Goal: Task Accomplishment & Management: Complete application form

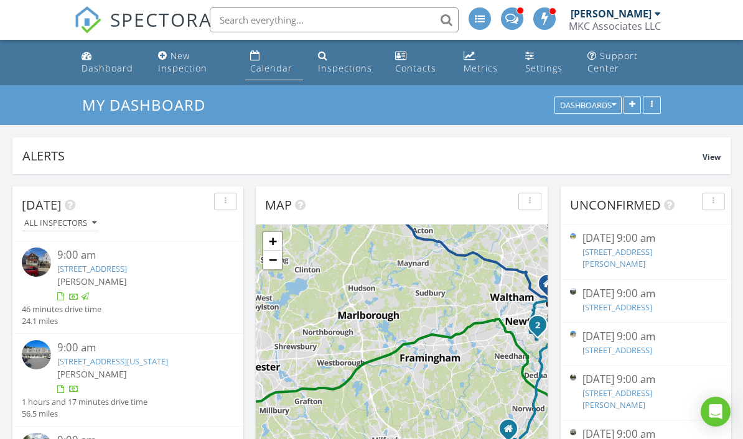
click at [272, 64] on div "Calendar" at bounding box center [271, 68] width 42 height 12
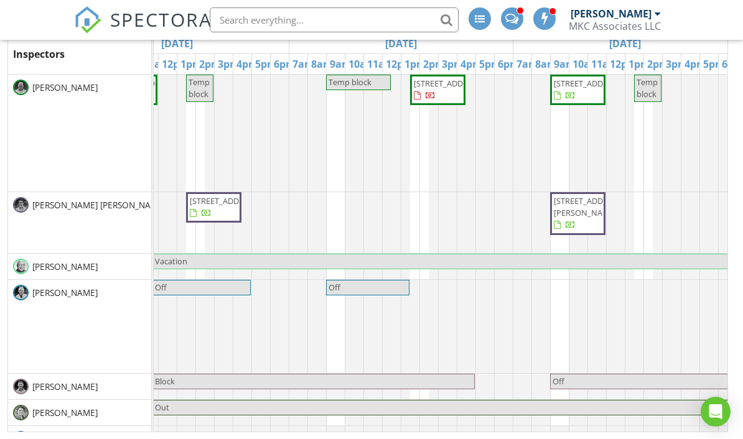
scroll to position [229, 0]
click at [522, 9] on div at bounding box center [519, 10] width 7 height 7
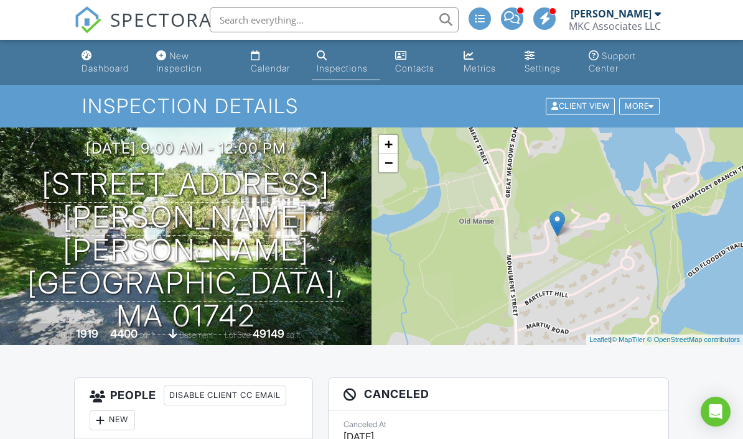
click at [522, 22] on div at bounding box center [512, 18] width 22 height 22
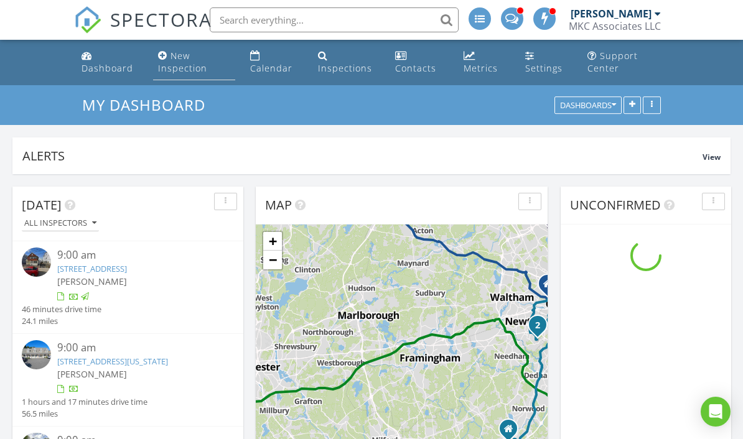
click at [183, 58] on div "New Inspection" at bounding box center [182, 62] width 49 height 24
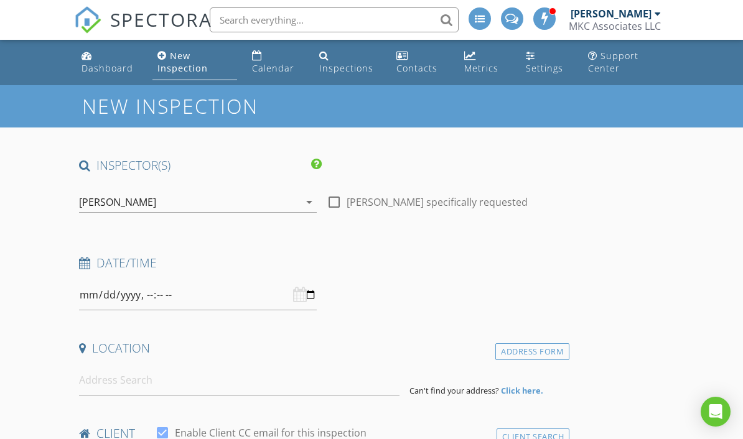
click at [156, 197] on div "[PERSON_NAME]" at bounding box center [117, 202] width 77 height 11
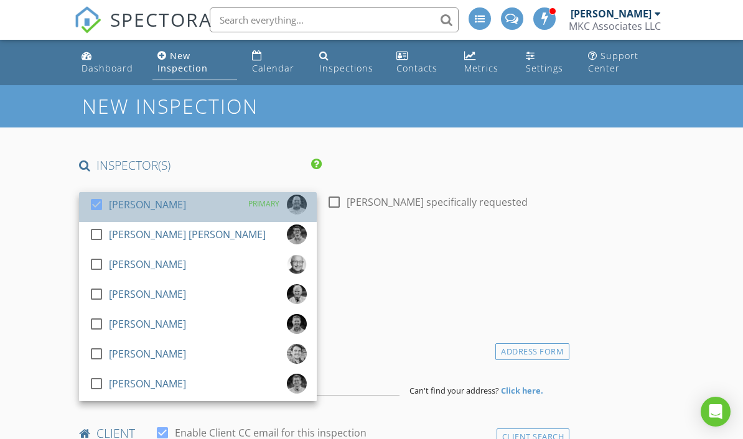
click at [106, 207] on div at bounding box center [96, 204] width 21 height 21
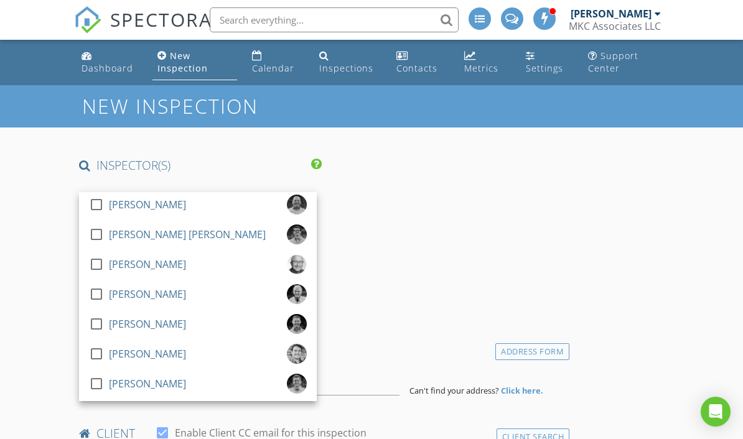
click at [463, 280] on div "Date/Time" at bounding box center [321, 282] width 495 height 55
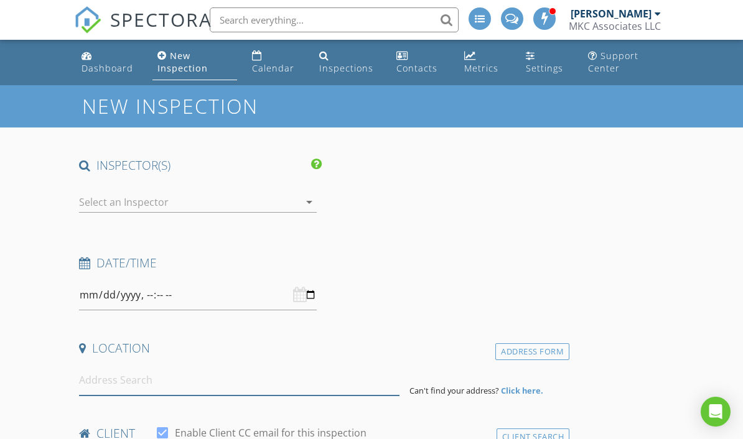
click at [193, 383] on input at bounding box center [239, 380] width 320 height 30
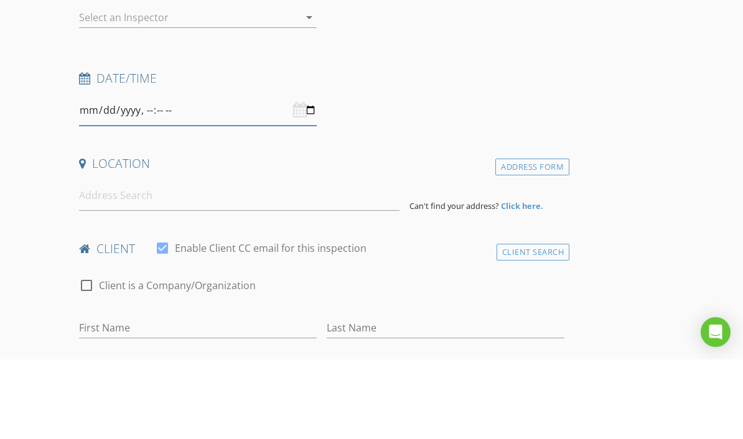
click at [307, 175] on input "datetime-local" at bounding box center [198, 190] width 238 height 30
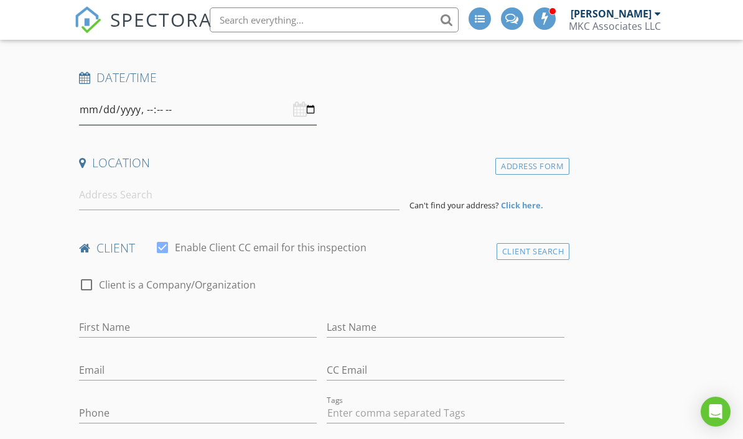
type input "2025-08-31T09:00"
click at [172, 197] on input at bounding box center [239, 195] width 320 height 30
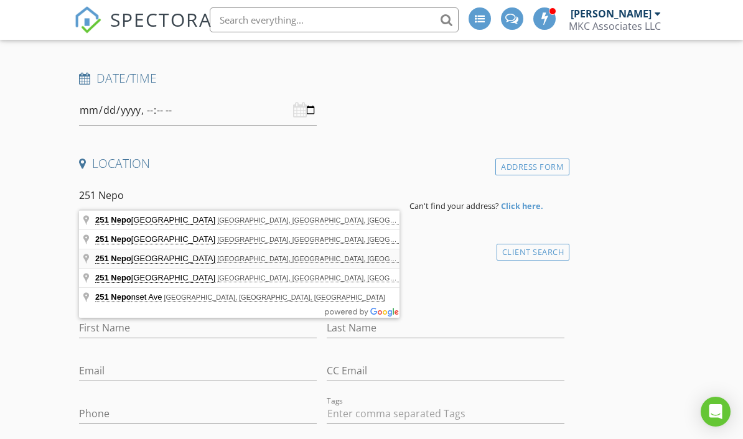
type input "251 Neponset Street, Canton, MA, USA"
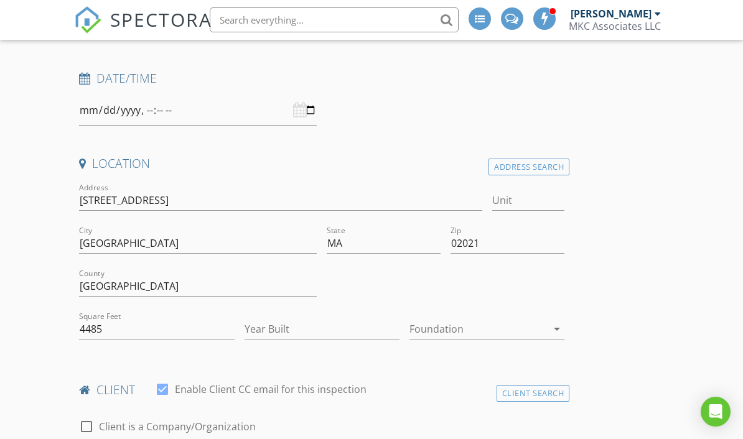
scroll to position [185, 0]
click at [527, 200] on input "Unit" at bounding box center [528, 200] width 73 height 21
type input "4"
type input "930"
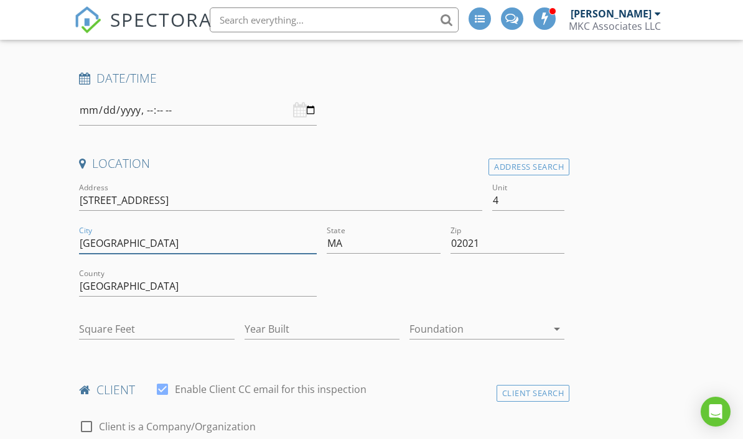
type input "1900"
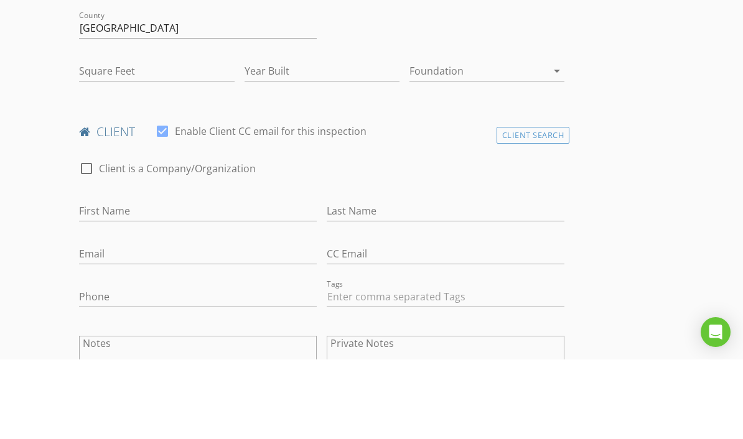
type input "930"
type input "1900"
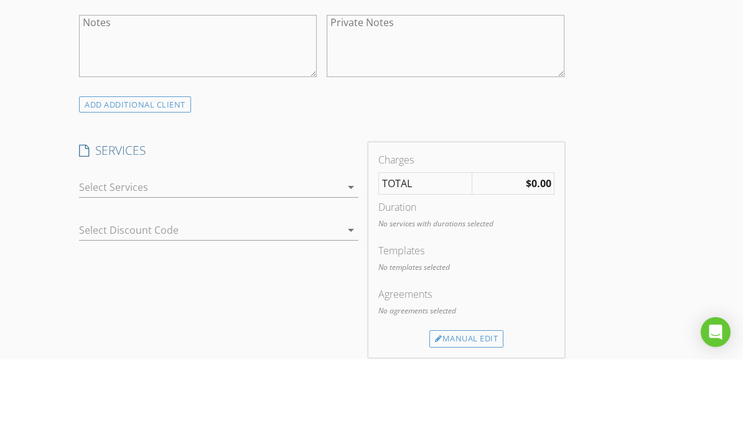
scroll to position [705, 0]
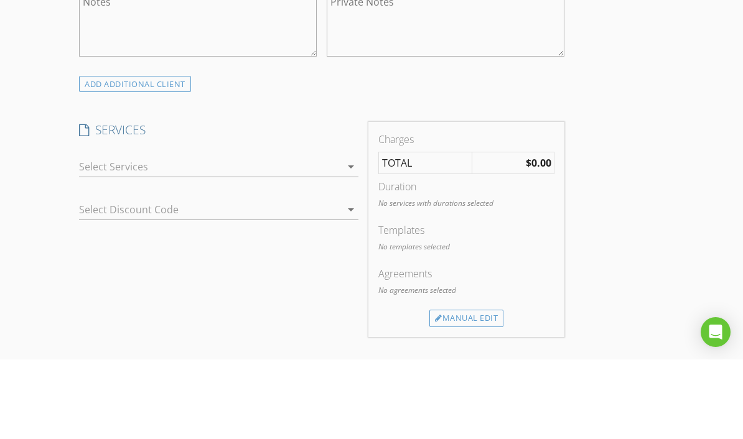
click at [330, 236] on div at bounding box center [209, 246] width 261 height 20
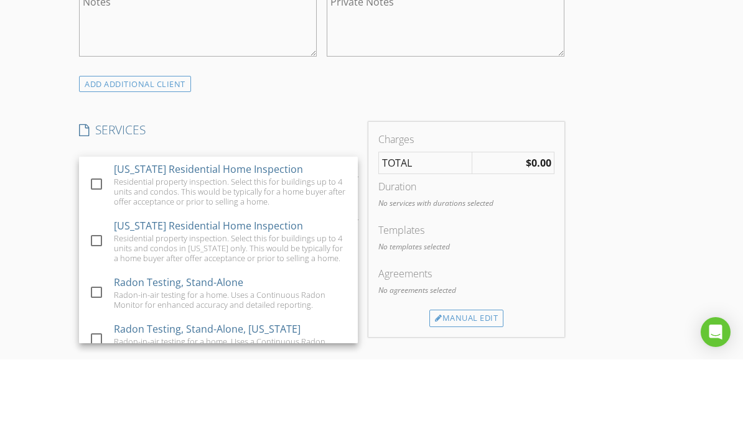
scroll to position [785, 0]
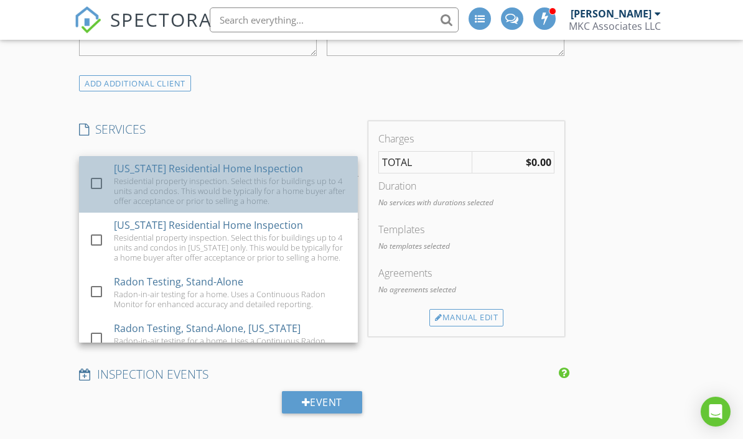
click at [271, 200] on div "Residential property inspection. Select this for buildings up to 4 units and co…" at bounding box center [231, 191] width 234 height 30
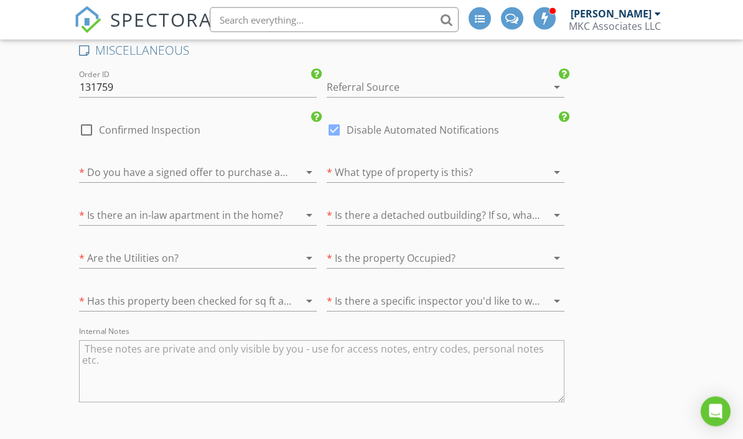
scroll to position [1734, 0]
click at [475, 172] on div at bounding box center [428, 172] width 203 height 20
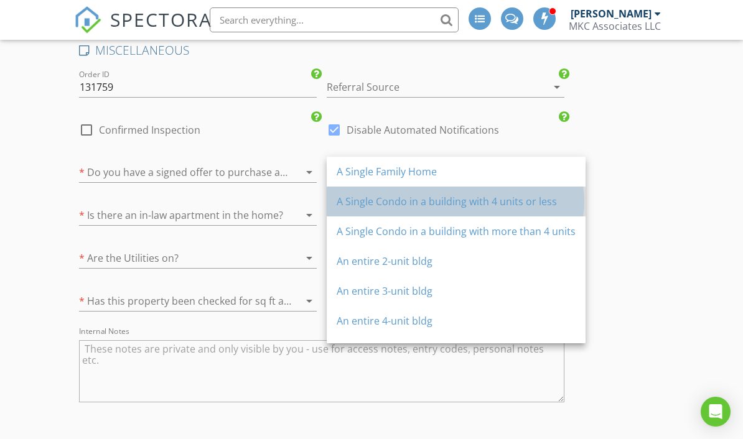
click at [541, 198] on div "A Single Condo in a building with 4 units or less" at bounding box center [456, 201] width 239 height 15
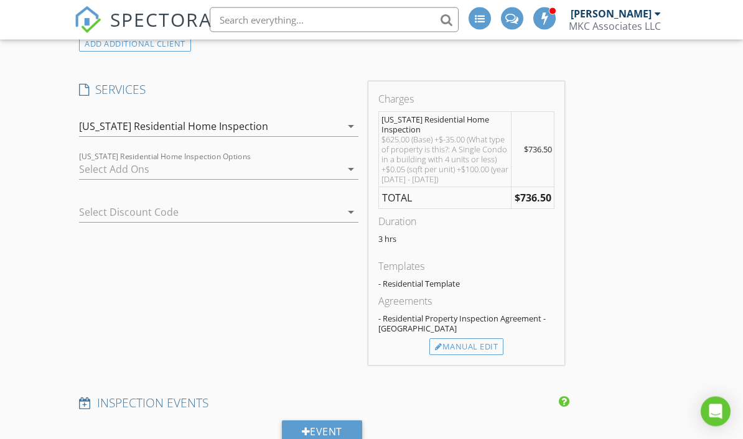
scroll to position [825, 0]
click at [491, 346] on div "Manual Edit" at bounding box center [466, 346] width 74 height 17
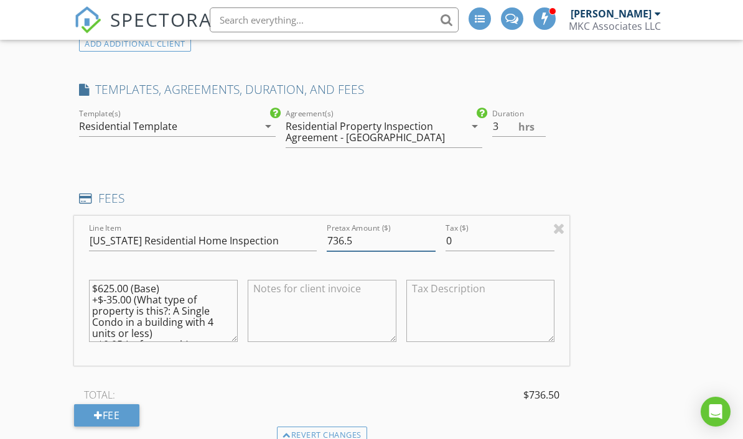
click at [384, 239] on input "736.5" at bounding box center [381, 241] width 109 height 21
type input "7"
type input "695"
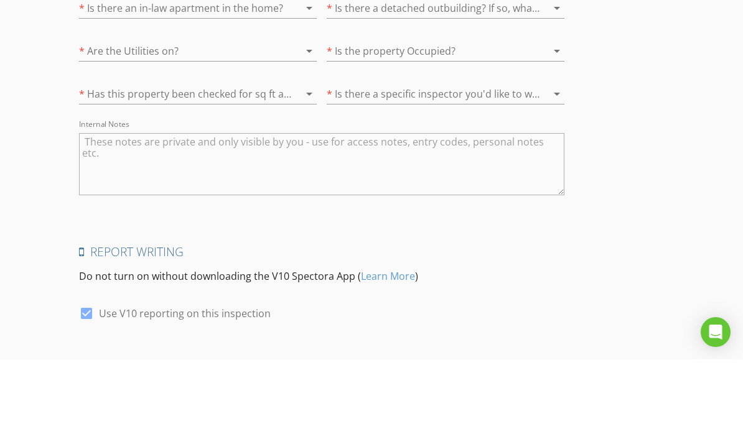
scroll to position [2125, 0]
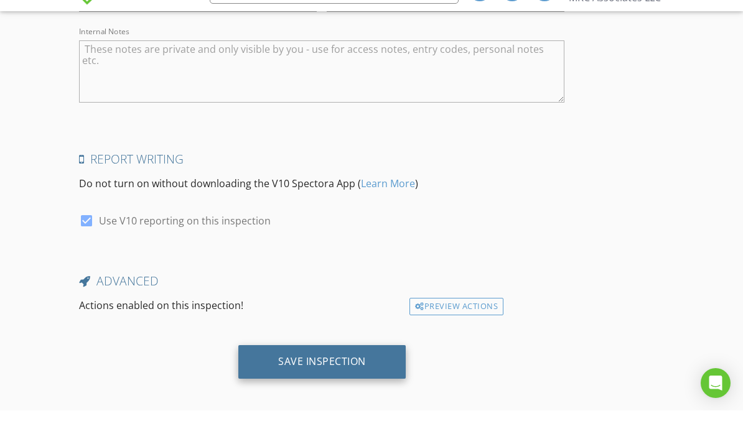
click at [360, 384] on div "Save Inspection" at bounding box center [322, 390] width 88 height 12
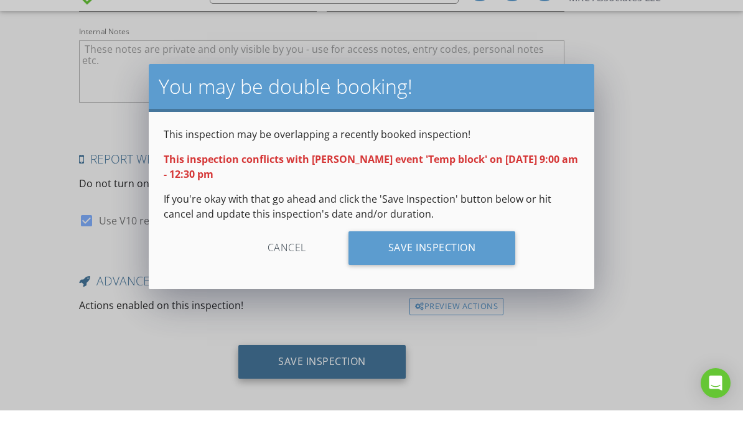
scroll to position [2074, 0]
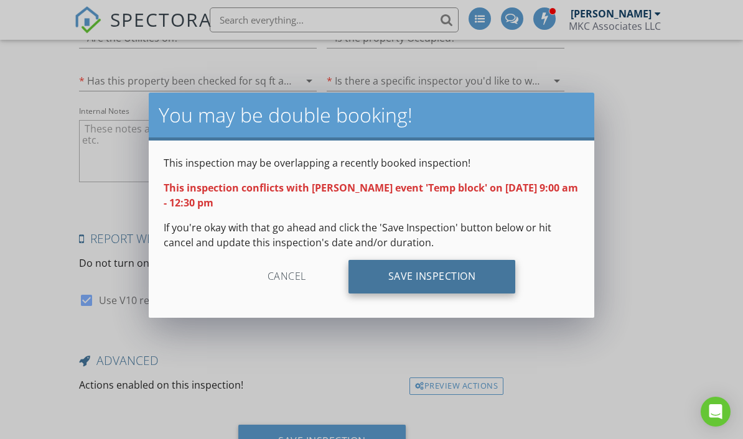
click at [468, 276] on div "Save Inspection" at bounding box center [431, 277] width 167 height 34
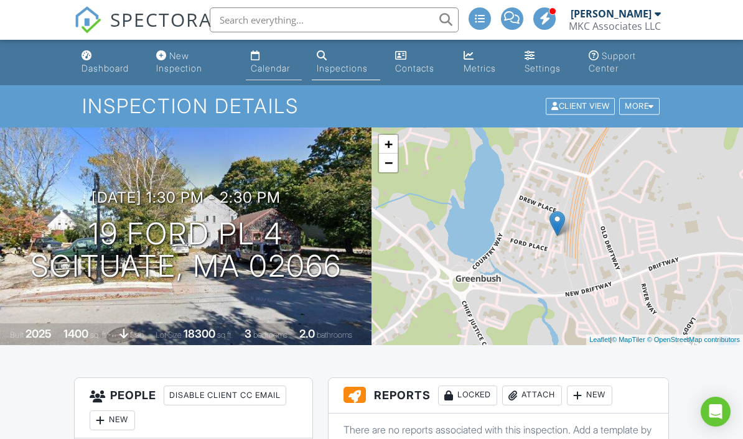
click at [264, 68] on div "Calendar" at bounding box center [270, 68] width 39 height 11
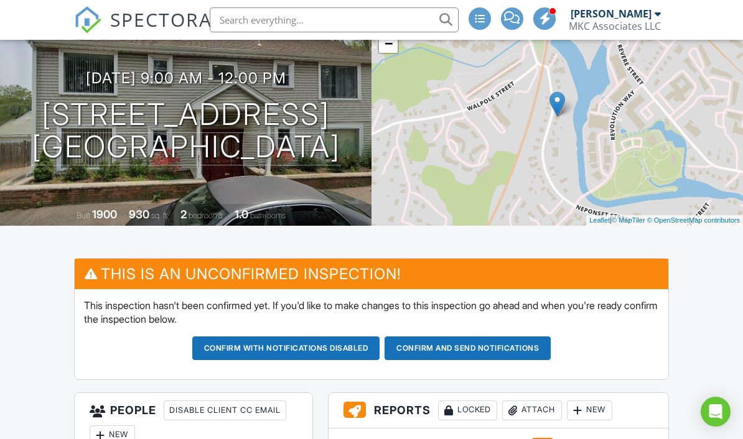
scroll to position [116, 0]
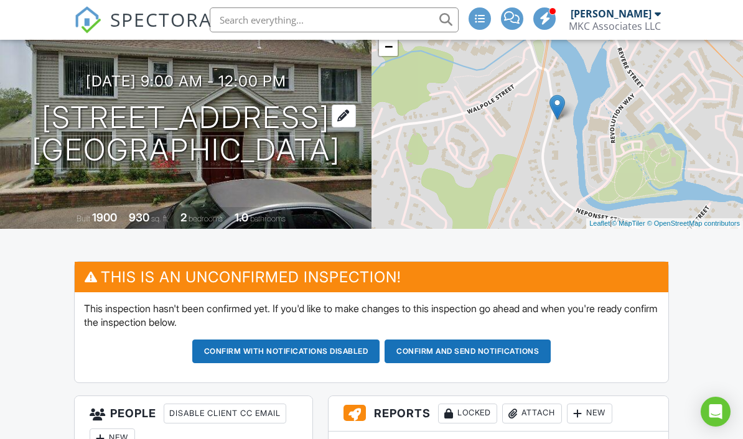
click at [286, 113] on h1 "251 Neponset St 4 Canton, MA 02021" at bounding box center [186, 134] width 309 height 66
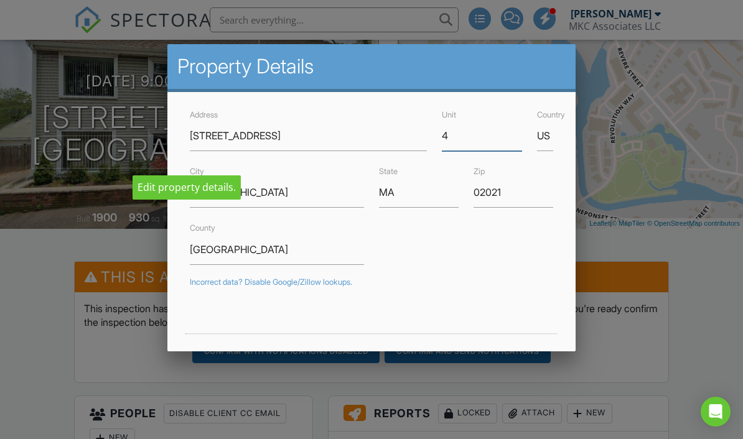
click at [464, 138] on input "4" at bounding box center [482, 136] width 80 height 30
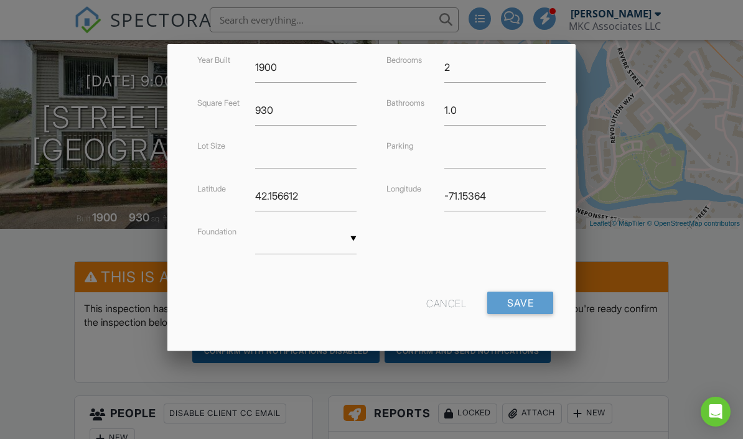
scroll to position [314, 0]
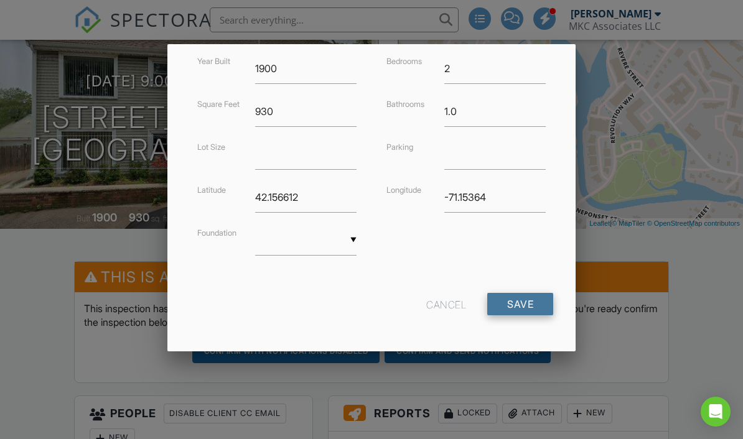
type input "3"
click at [538, 307] on input "Save" at bounding box center [520, 304] width 66 height 22
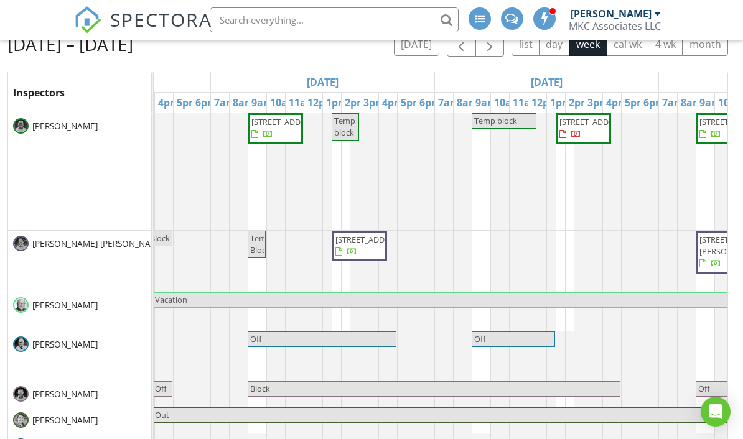
scroll to position [190, 0]
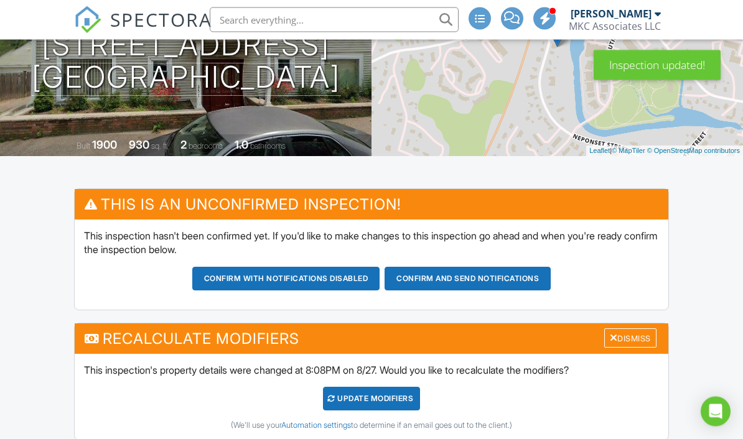
scroll to position [190, 0]
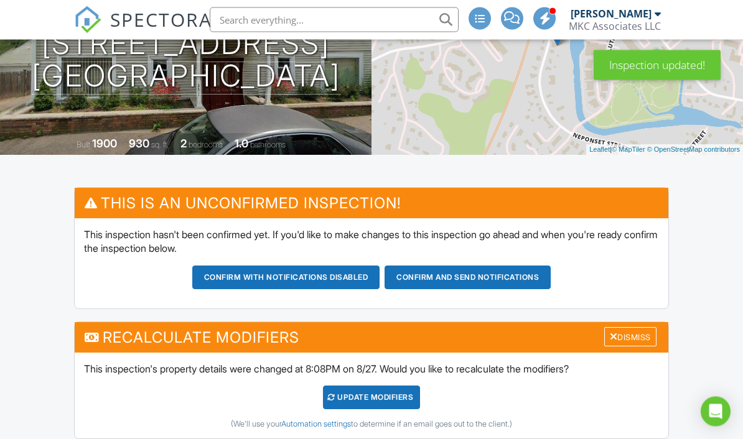
click at [411, 397] on div "UPDATE Modifiers" at bounding box center [372, 398] width 98 height 24
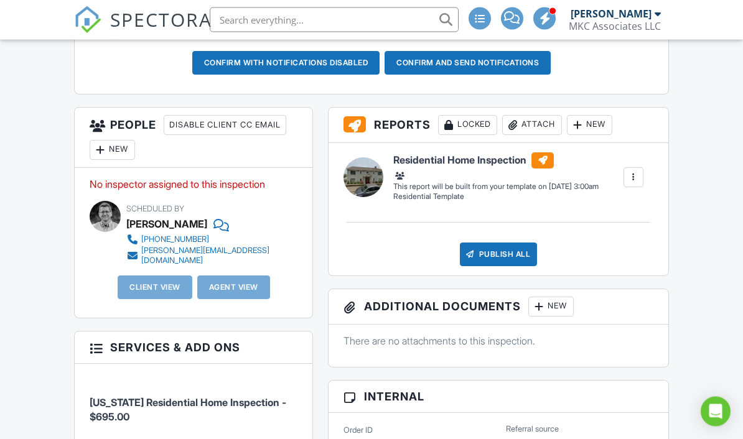
scroll to position [405, 0]
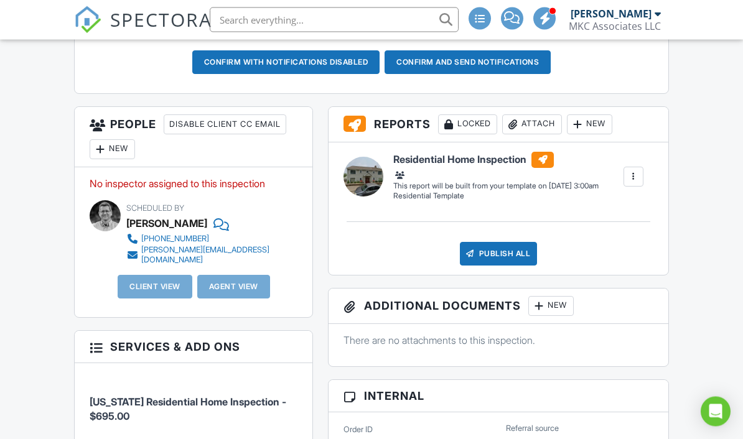
click at [118, 152] on div "New" at bounding box center [112, 150] width 45 height 20
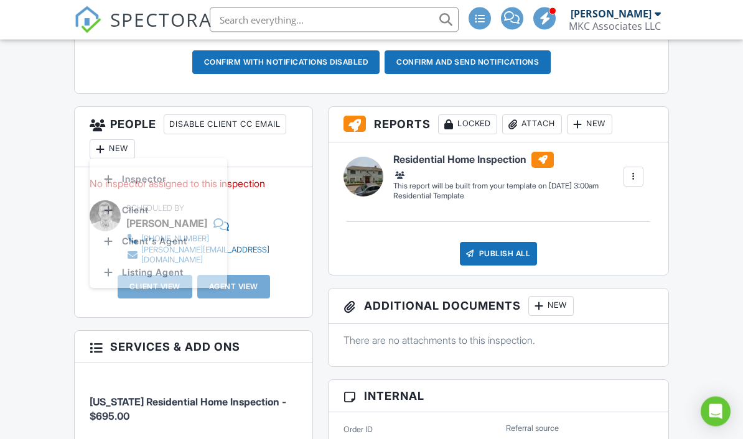
scroll to position [406, 0]
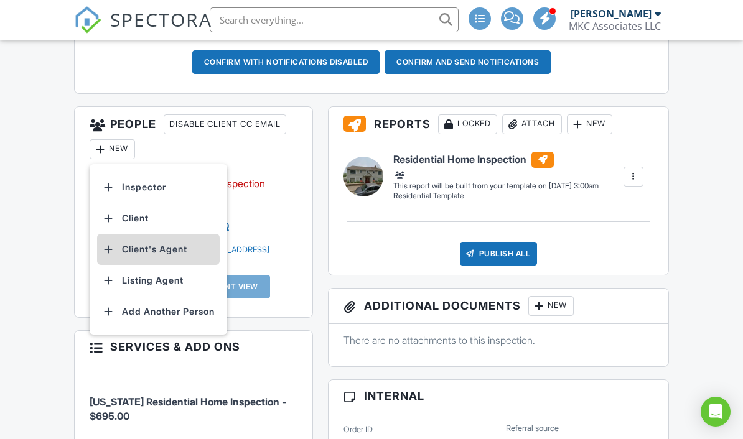
click at [179, 252] on li "Client's Agent" at bounding box center [158, 249] width 123 height 31
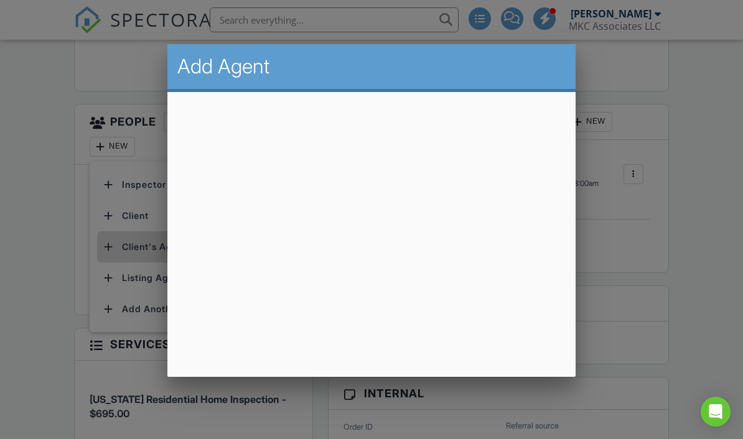
scroll to position [459, 0]
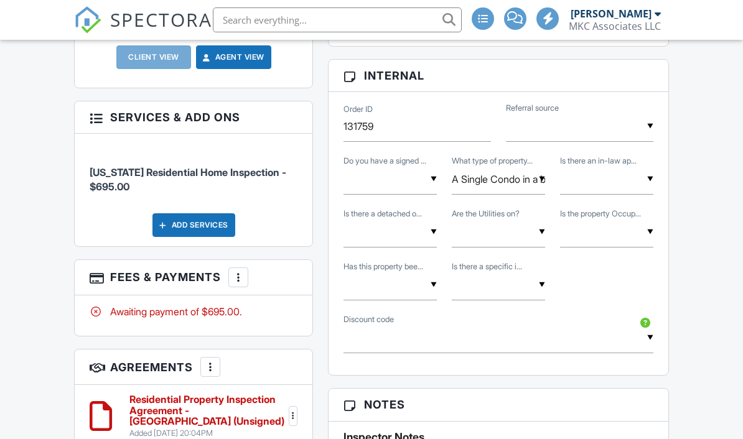
scroll to position [727, 0]
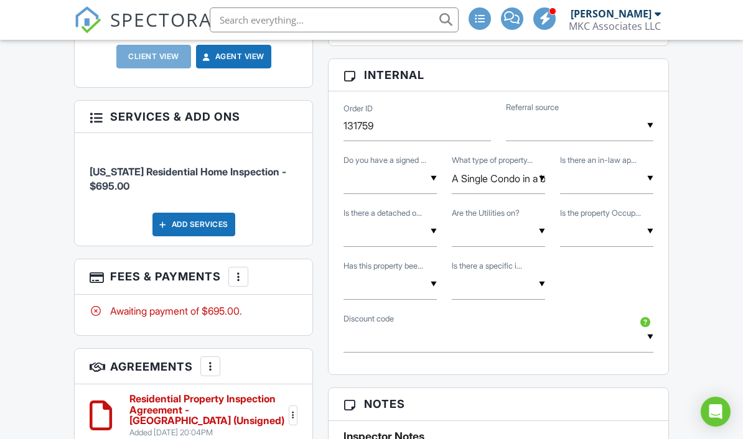
click at [600, 122] on input "text" at bounding box center [579, 126] width 147 height 30
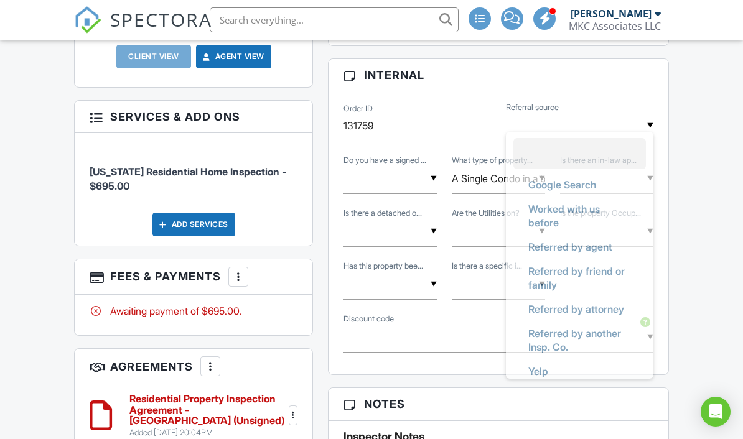
scroll to position [0, 0]
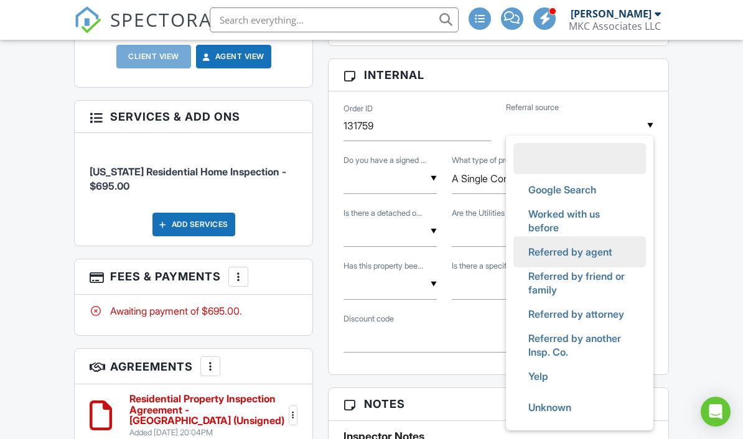
click at [620, 251] on span "Referred by agent" at bounding box center [570, 251] width 104 height 31
type input "Referred by agent"
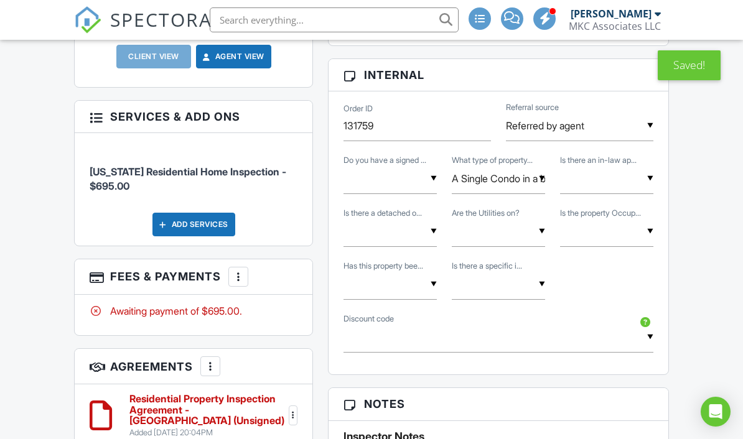
click at [624, 182] on input "text" at bounding box center [606, 179] width 93 height 30
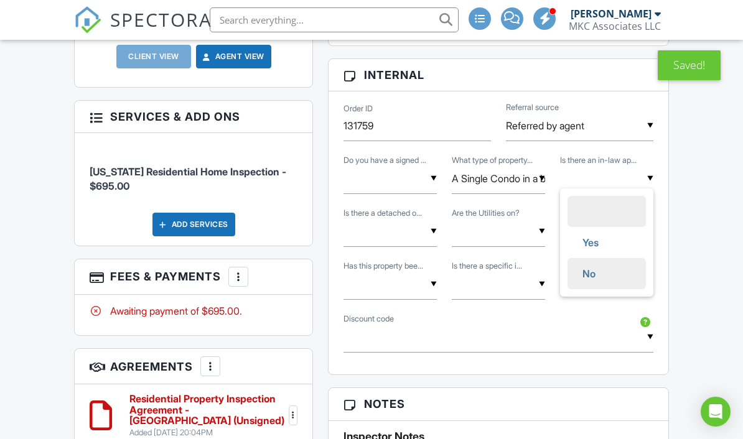
click at [617, 272] on li "No" at bounding box center [606, 273] width 78 height 31
type input "No"
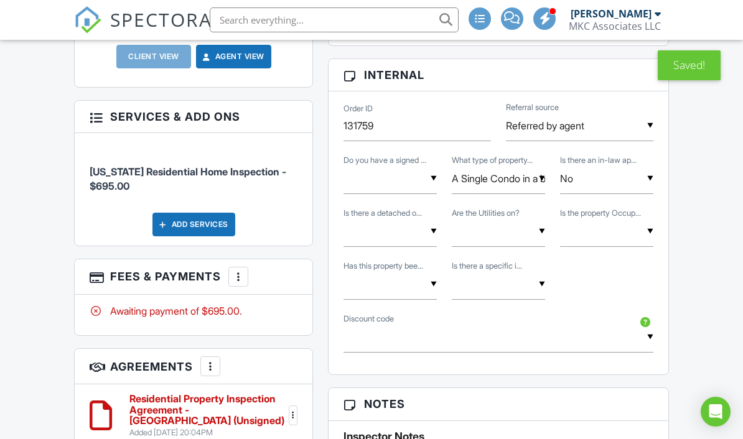
click at [627, 224] on input "text" at bounding box center [606, 231] width 93 height 30
click at [613, 355] on span "Unknown" at bounding box center [603, 357] width 63 height 31
type input "Unknown"
click at [526, 231] on input "text" at bounding box center [498, 231] width 93 height 30
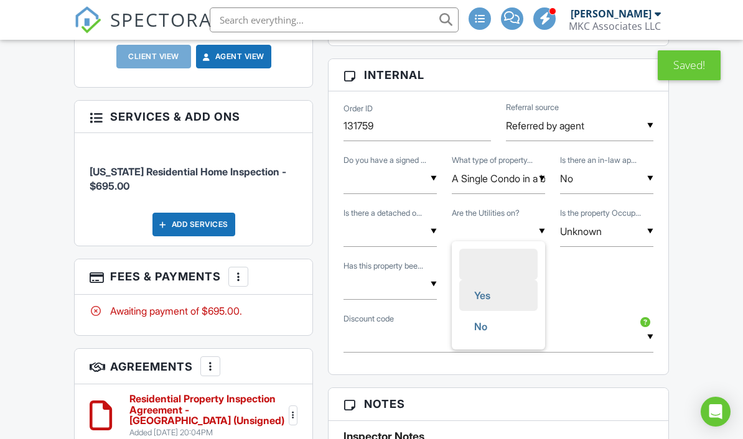
click at [505, 296] on li "Yes" at bounding box center [498, 295] width 78 height 31
type input "Yes"
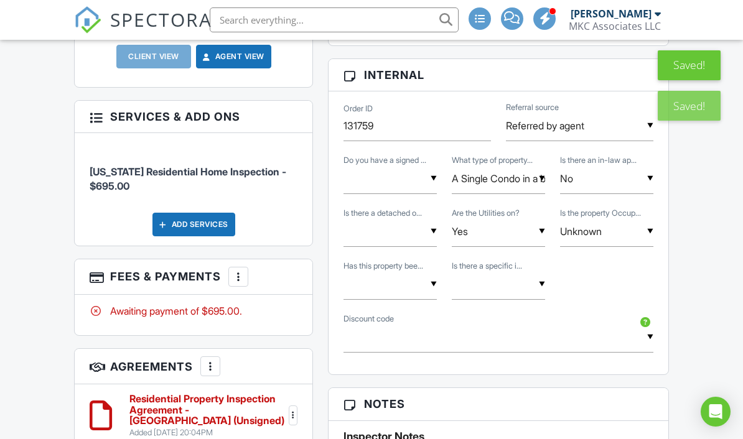
click at [514, 284] on input "text" at bounding box center [498, 284] width 93 height 30
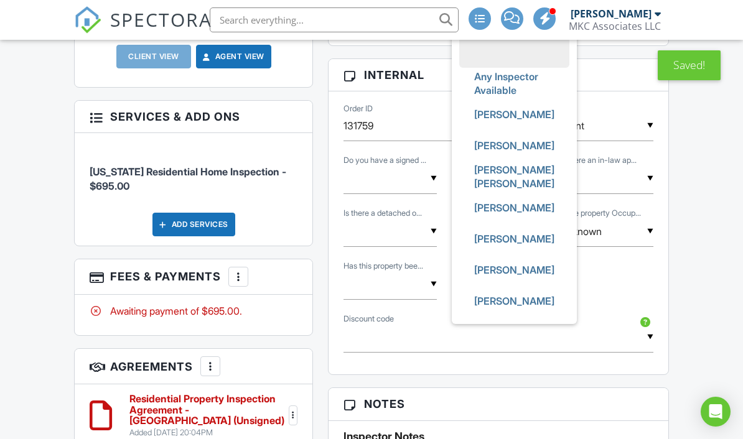
scroll to position [718, 0]
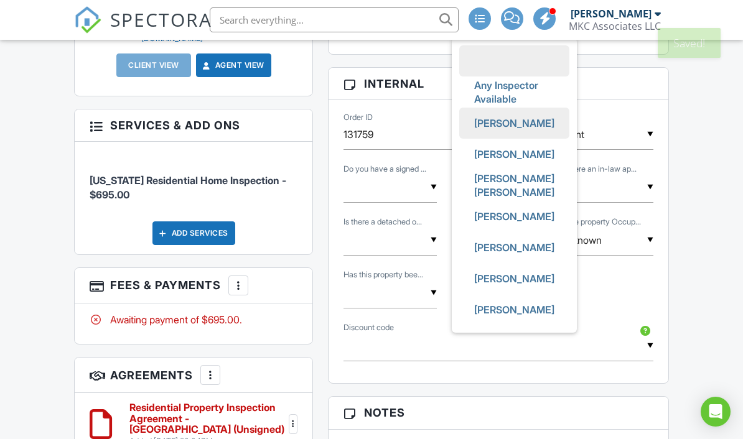
click at [513, 120] on span "[PERSON_NAME]" at bounding box center [514, 123] width 100 height 31
type input "[PERSON_NAME]"
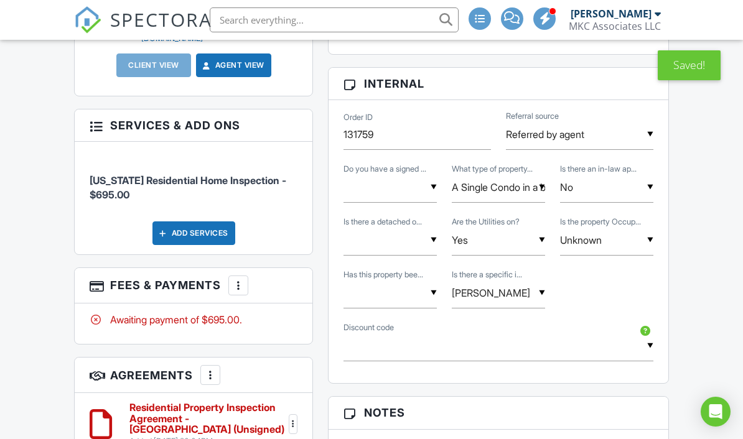
click at [411, 299] on input "text" at bounding box center [389, 293] width 93 height 30
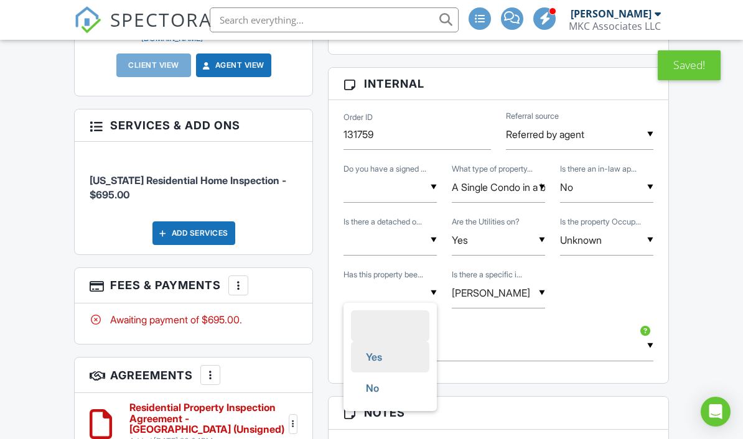
click at [398, 359] on li "Yes" at bounding box center [390, 357] width 78 height 31
type input "Yes"
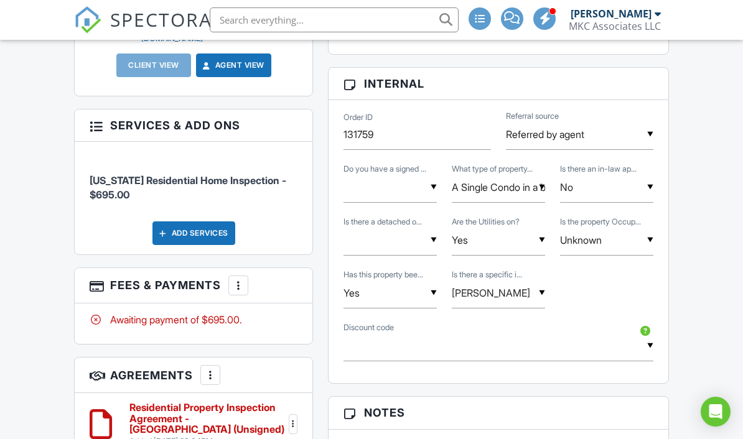
click at [422, 246] on input "text" at bounding box center [389, 240] width 93 height 30
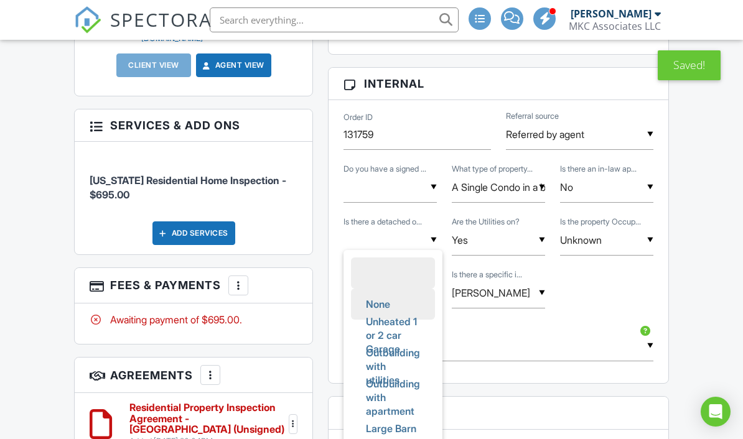
click at [411, 300] on li "None" at bounding box center [393, 304] width 84 height 31
type input "None"
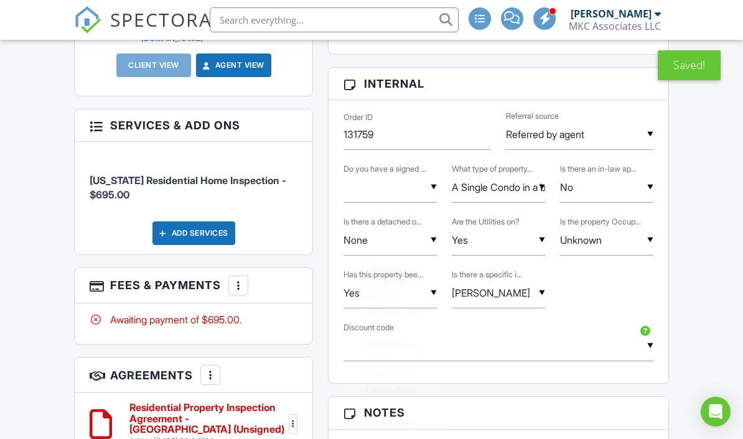
scroll to position [0, 0]
click at [411, 193] on input "text" at bounding box center [389, 187] width 93 height 30
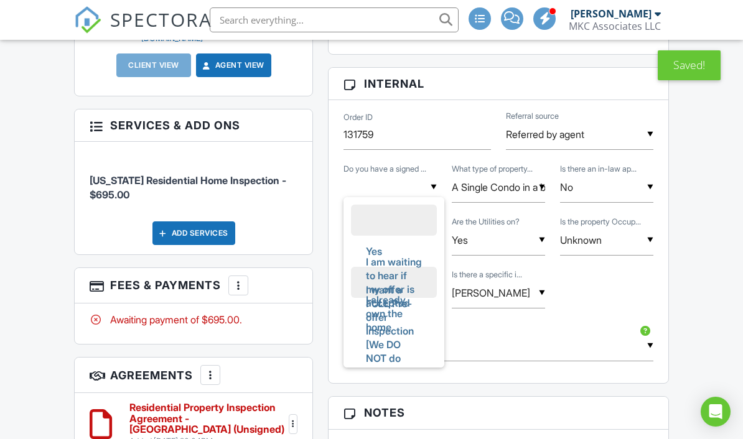
click at [386, 247] on span "I am waiting to hear if my offer is accepted" at bounding box center [394, 282] width 76 height 72
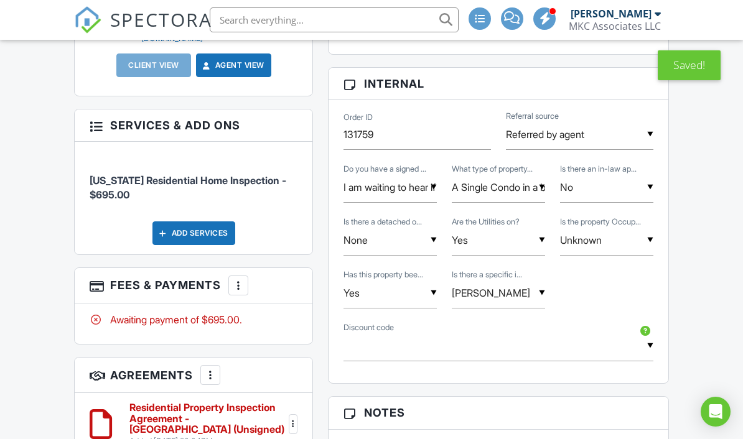
click at [420, 183] on input "I am waiting to hear if my offer is accepted" at bounding box center [389, 187] width 93 height 30
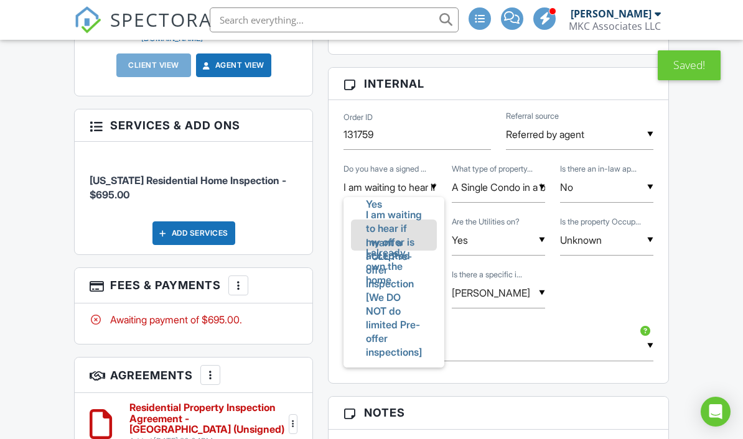
click at [427, 180] on input "I am waiting to hear if my offer is accepted" at bounding box center [389, 187] width 93 height 30
click at [396, 195] on li "Yes" at bounding box center [394, 203] width 86 height 31
type input "Yes"
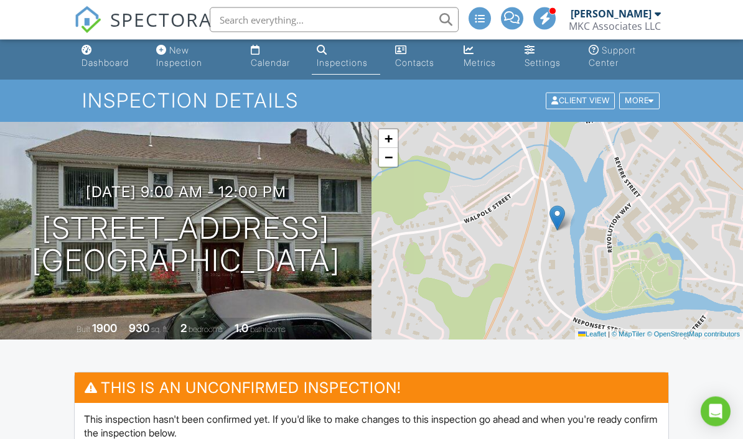
scroll to position [0, 0]
